Goal: Information Seeking & Learning: Learn about a topic

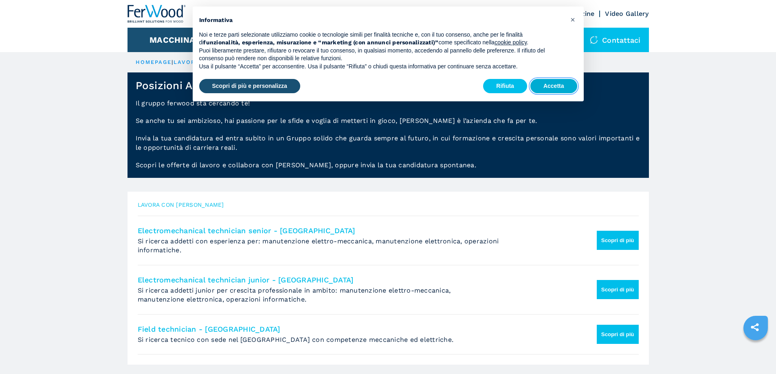
click at [549, 81] on button "Accetta" at bounding box center [553, 86] width 47 height 15
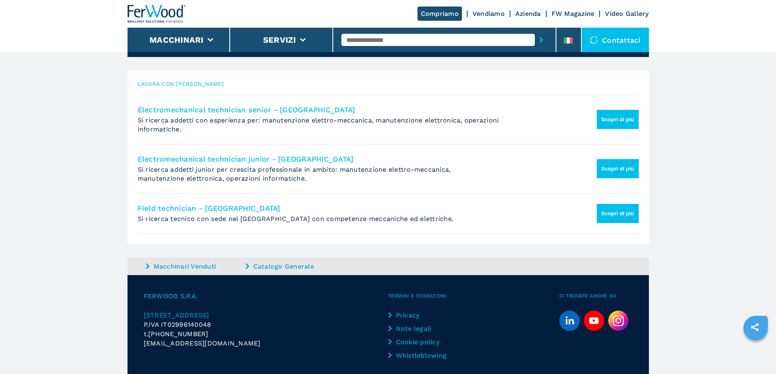
scroll to position [122, 0]
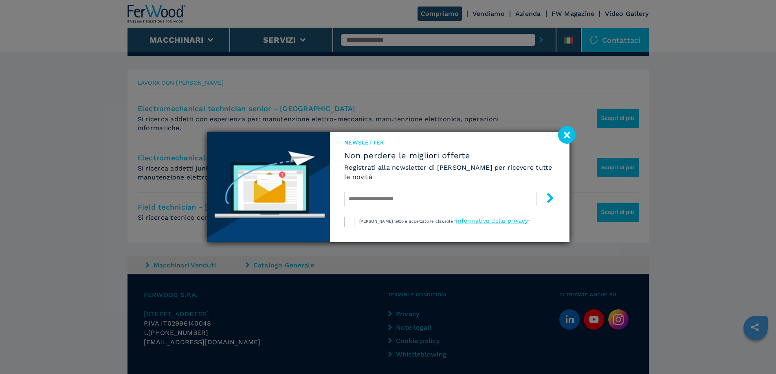
click at [570, 134] on image at bounding box center [567, 135] width 18 height 18
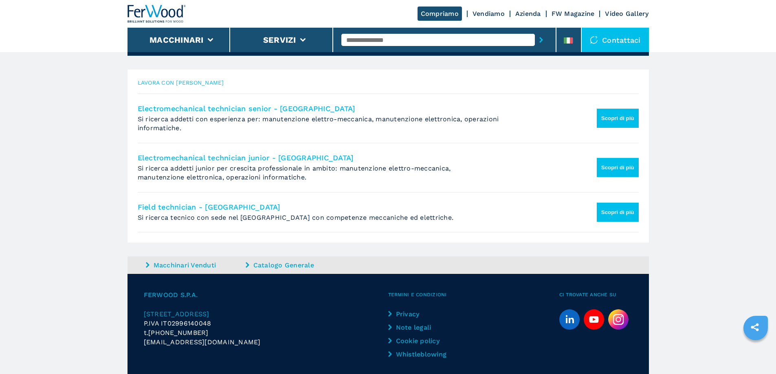
click at [603, 170] on button "Scopri di più" at bounding box center [618, 167] width 42 height 19
click at [618, 158] on button "Scopri di più" at bounding box center [618, 167] width 42 height 19
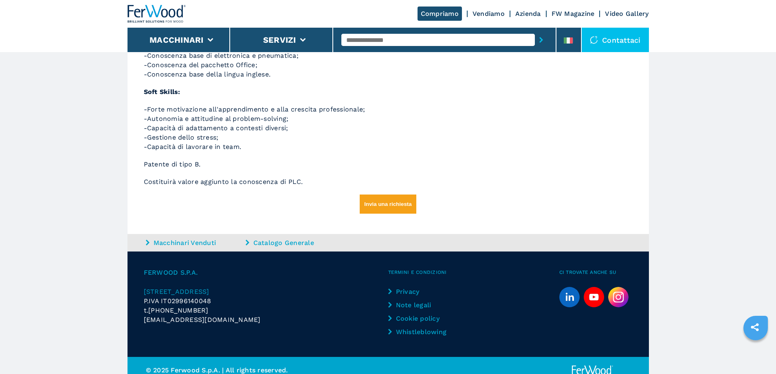
scroll to position [243, 0]
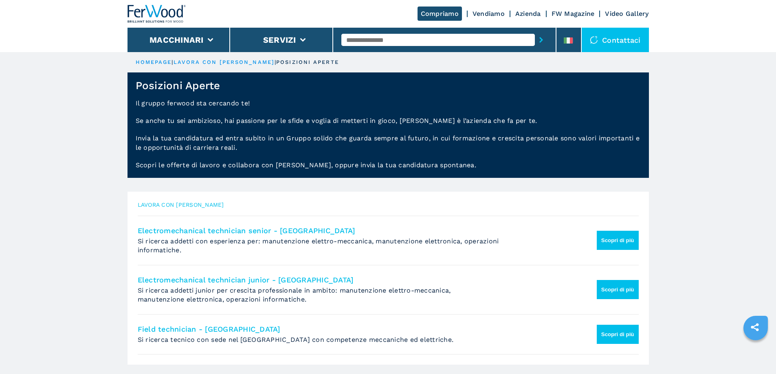
click at [153, 11] on img at bounding box center [157, 14] width 59 height 18
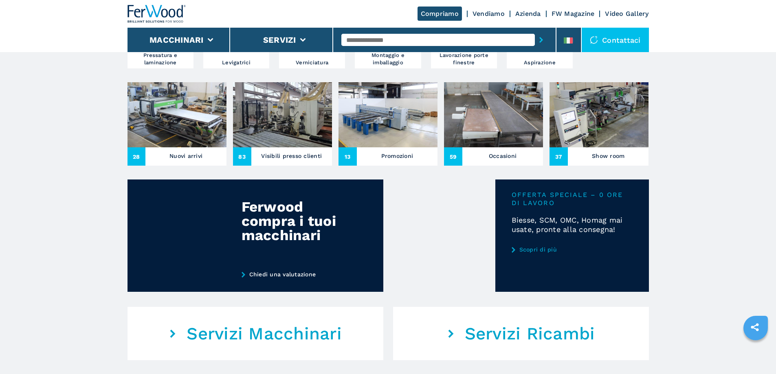
scroll to position [285, 0]
